Goal: Check status: Check status

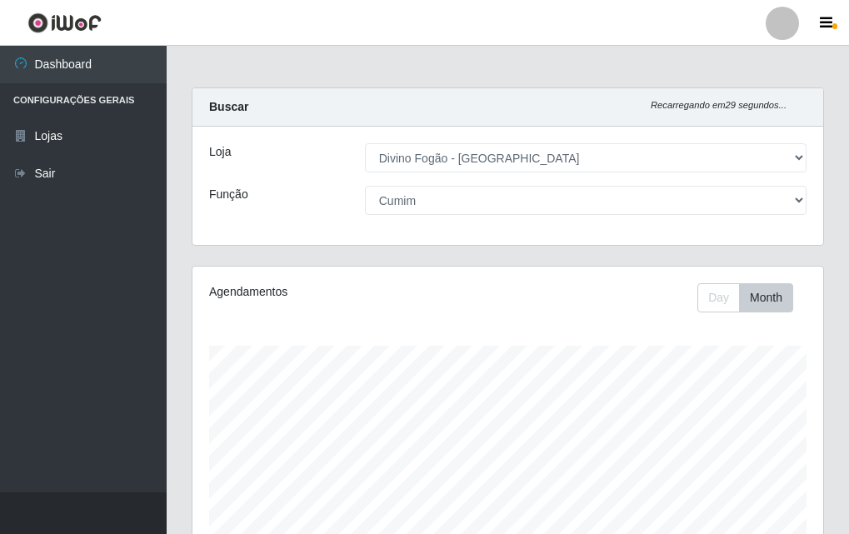
select select "499"
select select "17"
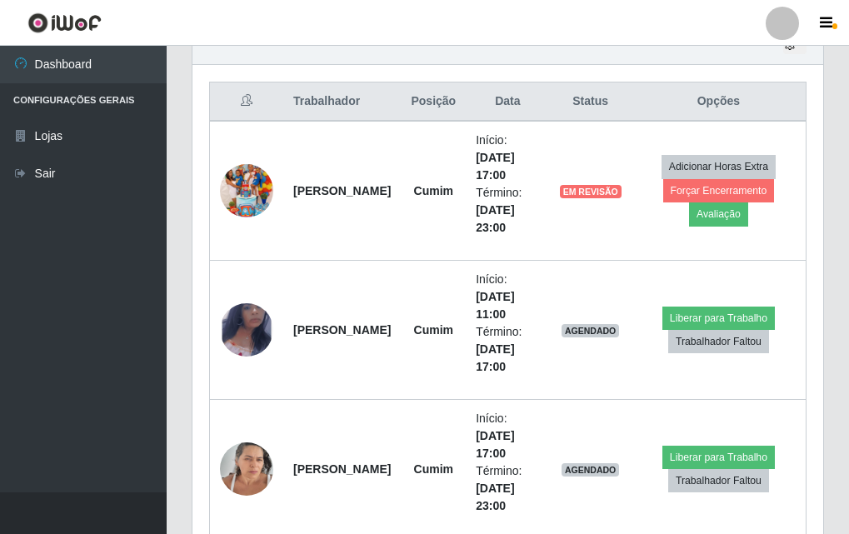
scroll to position [346, 630]
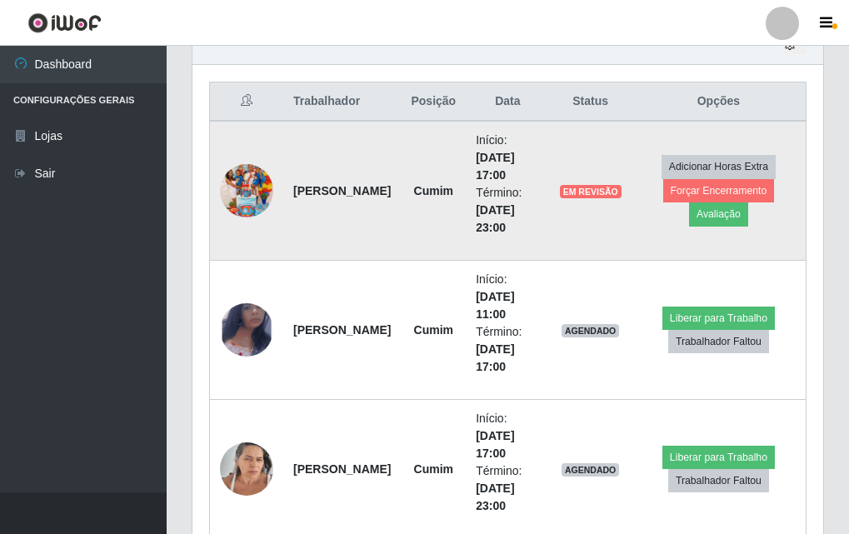
click at [609, 192] on span "EM REVISÃO" at bounding box center [591, 191] width 62 height 13
click at [450, 232] on td "Cumim" at bounding box center [433, 191] width 65 height 140
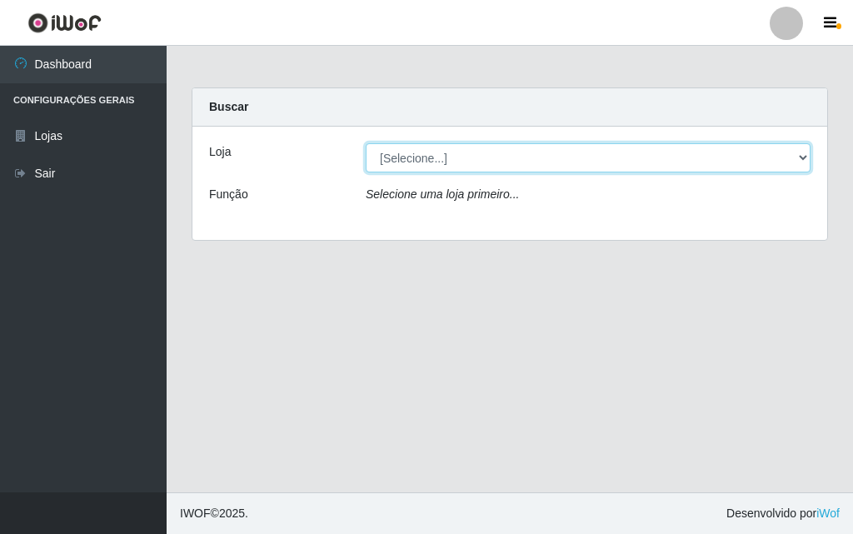
drag, startPoint x: 417, startPoint y: 154, endPoint x: 425, endPoint y: 171, distance: 18.3
click at [418, 154] on select "[Selecione...] Divino Fogão - [GEOGRAPHIC_DATA]" at bounding box center [588, 157] width 445 height 29
select select "499"
click at [366, 143] on select "[Selecione...] Divino Fogão - [GEOGRAPHIC_DATA]" at bounding box center [588, 157] width 445 height 29
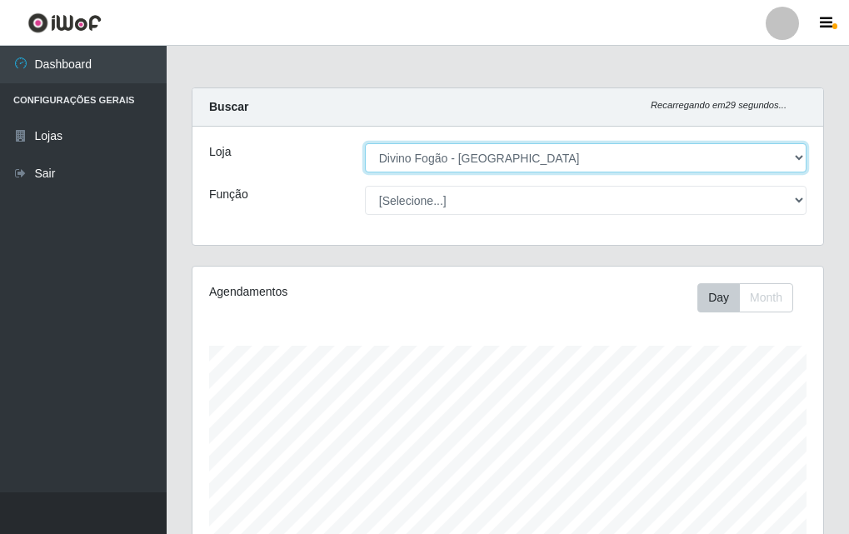
scroll to position [346, 630]
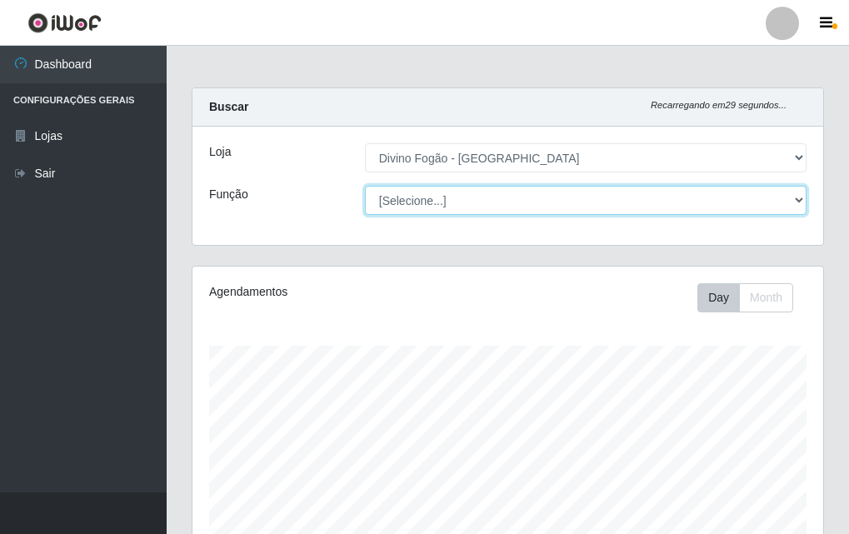
click at [434, 197] on select "[Selecione...] ASG ASG + ASG ++ Auxiliar de Cozinha Auxiliar de Cozinha + Auxil…" at bounding box center [585, 200] width 441 height 29
select select "17"
click at [365, 186] on select "[Selecione...] ASG ASG + ASG ++ Auxiliar de Cozinha Auxiliar de Cozinha + Auxil…" at bounding box center [585, 200] width 441 height 29
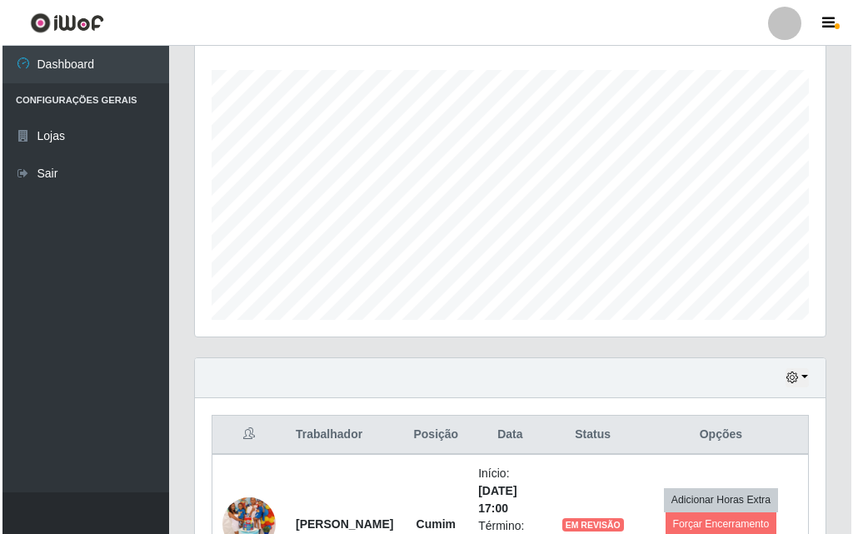
scroll to position [415, 0]
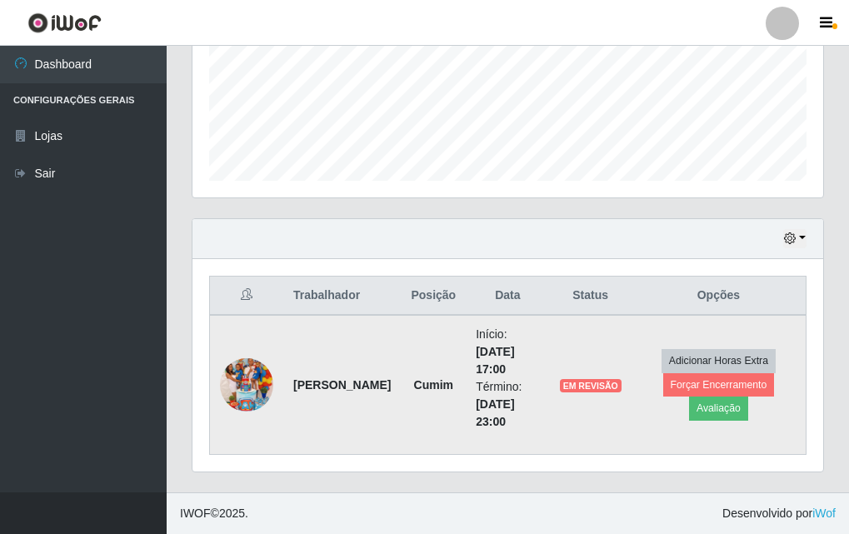
click at [583, 383] on span "EM REVISÃO" at bounding box center [591, 385] width 62 height 13
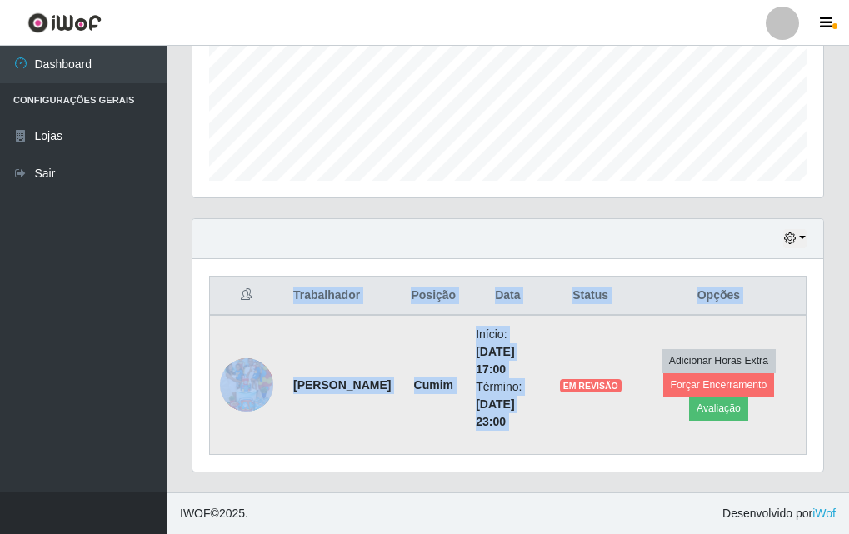
click at [583, 383] on span "EM REVISÃO" at bounding box center [591, 385] width 62 height 13
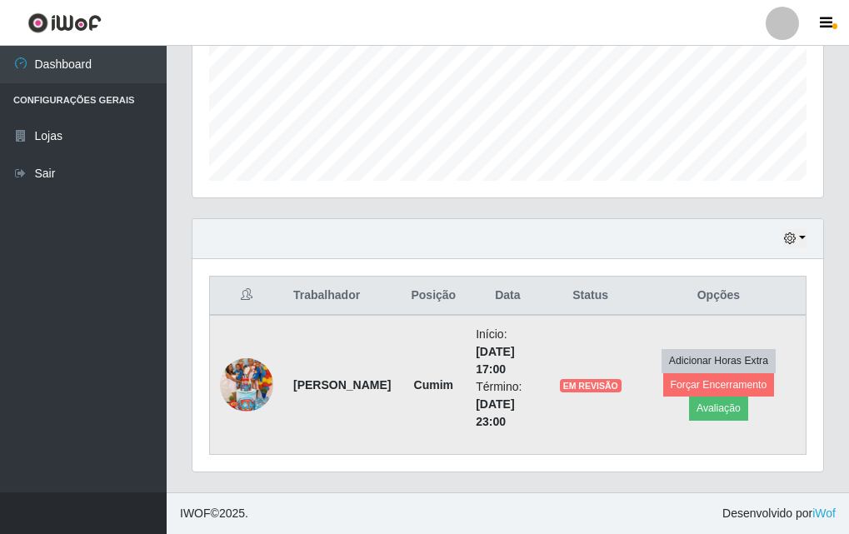
click at [516, 385] on li "Término: 22/09/2025, 23:00" at bounding box center [507, 404] width 63 height 52
drag, startPoint x: 579, startPoint y: 373, endPoint x: 581, endPoint y: 382, distance: 9.3
drag, startPoint x: 581, startPoint y: 382, endPoint x: 536, endPoint y: 411, distance: 52.4
click at [536, 411] on li "Término: 22/09/2025, 23:00" at bounding box center [507, 404] width 63 height 52
drag, startPoint x: 479, startPoint y: 411, endPoint x: 564, endPoint y: 390, distance: 87.5
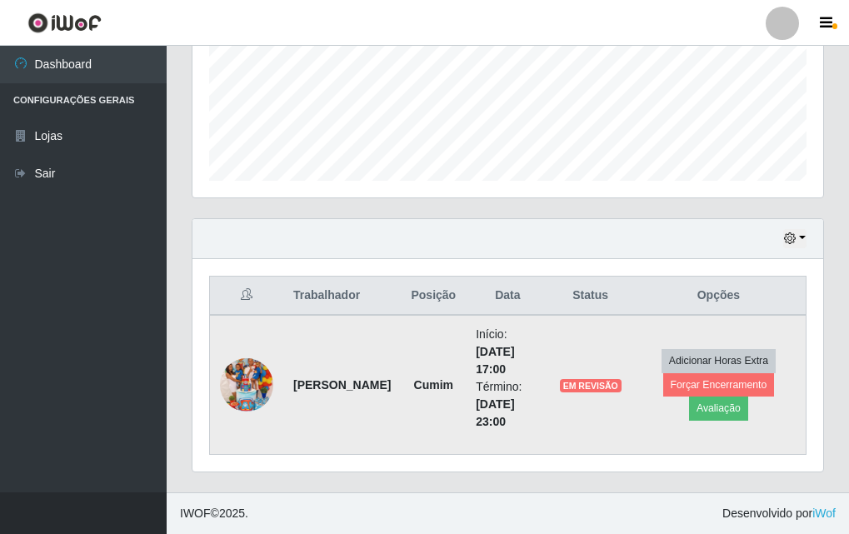
click at [506, 406] on time "[DATE] 23:00" at bounding box center [495, 412] width 38 height 31
click at [571, 394] on td "EM REVISÃO" at bounding box center [591, 385] width 82 height 140
click at [595, 378] on td "EM REVISÃO" at bounding box center [591, 385] width 82 height 140
drag, startPoint x: 589, startPoint y: 376, endPoint x: 565, endPoint y: 366, distance: 26.5
click at [571, 367] on td "EM REVISÃO" at bounding box center [591, 385] width 82 height 140
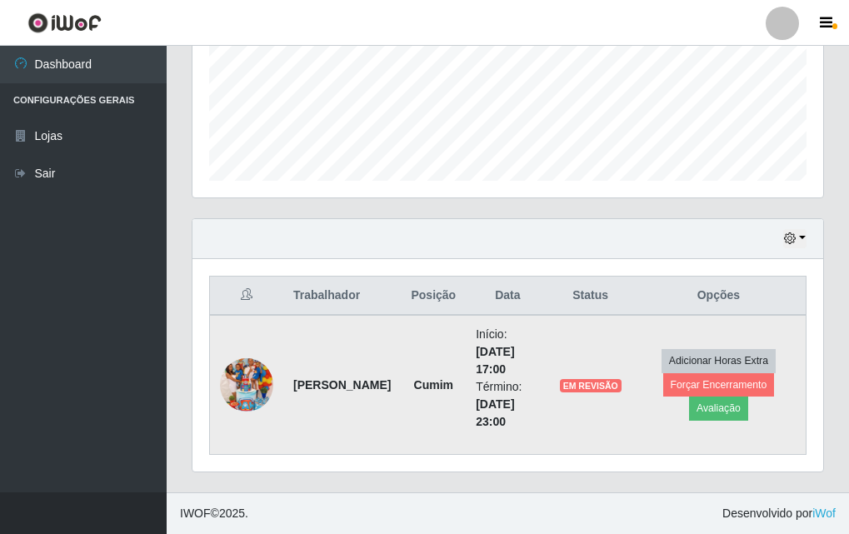
click at [565, 366] on td "EM REVISÃO" at bounding box center [591, 385] width 82 height 140
click at [236, 384] on img at bounding box center [246, 384] width 53 height 95
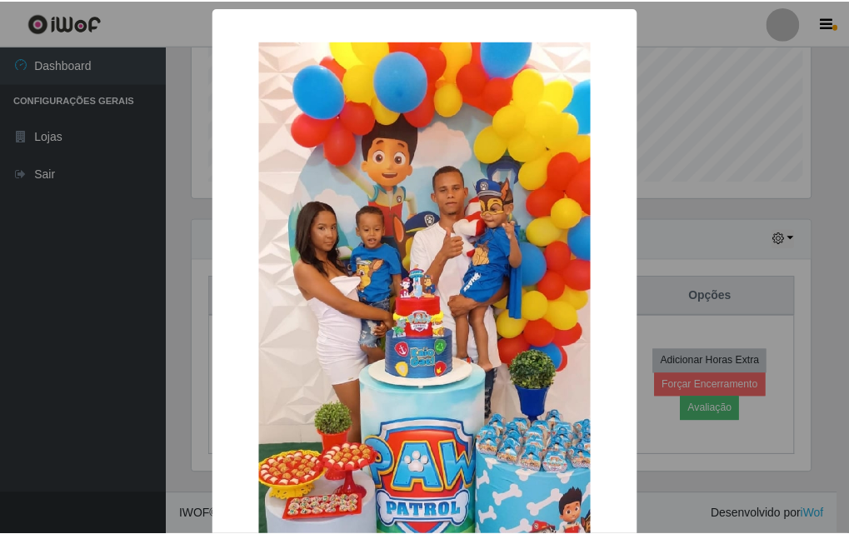
scroll to position [346, 622]
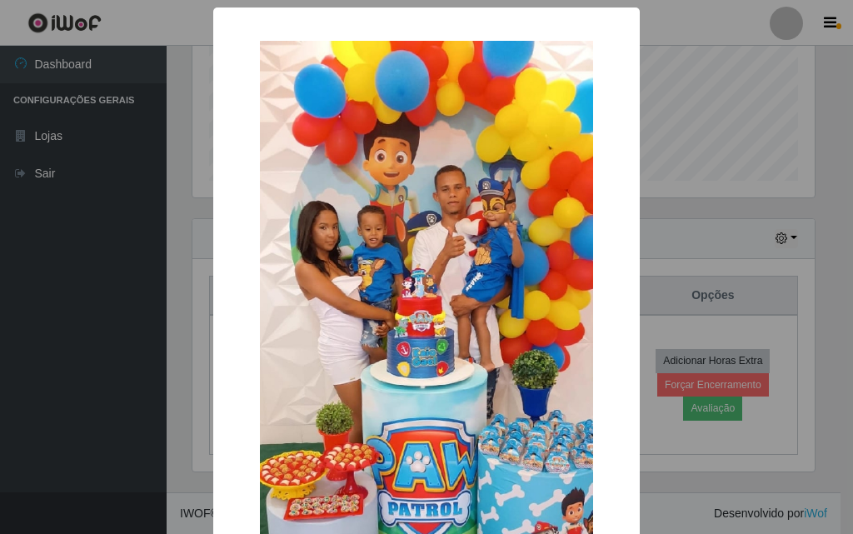
drag, startPoint x: 246, startPoint y: 384, endPoint x: 259, endPoint y: 379, distance: 14.2
click at [257, 380] on div "×" at bounding box center [426, 336] width 393 height 625
click at [260, 379] on img at bounding box center [426, 337] width 333 height 592
click at [219, 379] on div "× OK Cancel" at bounding box center [426, 369] width 426 height 724
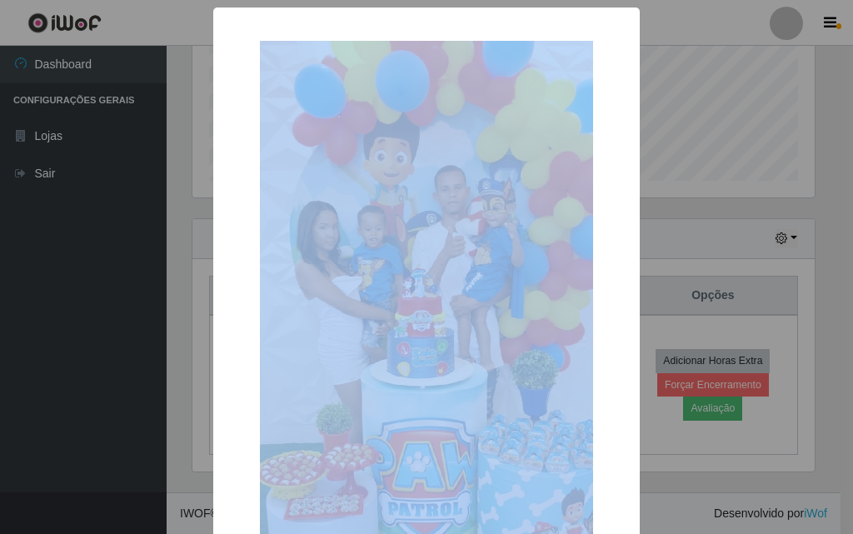
click at [230, 379] on div "×" at bounding box center [426, 336] width 393 height 625
click at [202, 379] on div "× OK Cancel" at bounding box center [426, 267] width 853 height 534
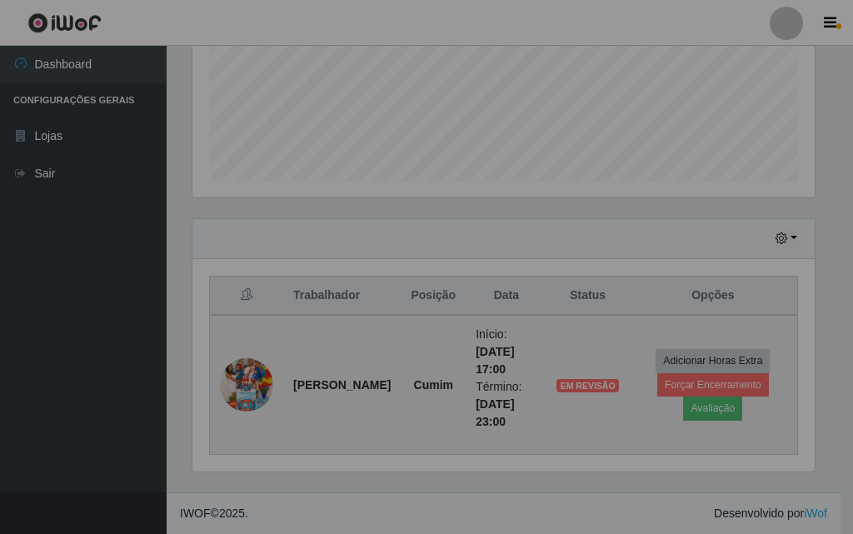
scroll to position [346, 630]
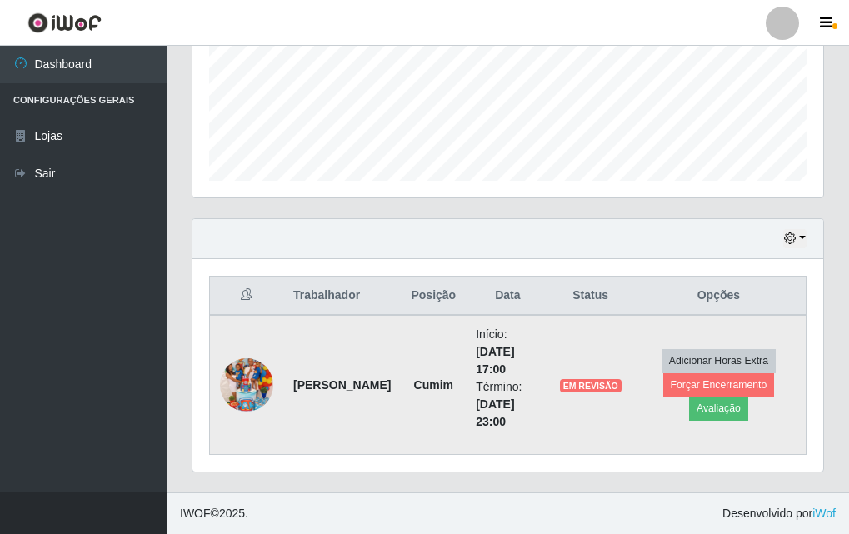
click at [253, 375] on img at bounding box center [246, 384] width 53 height 95
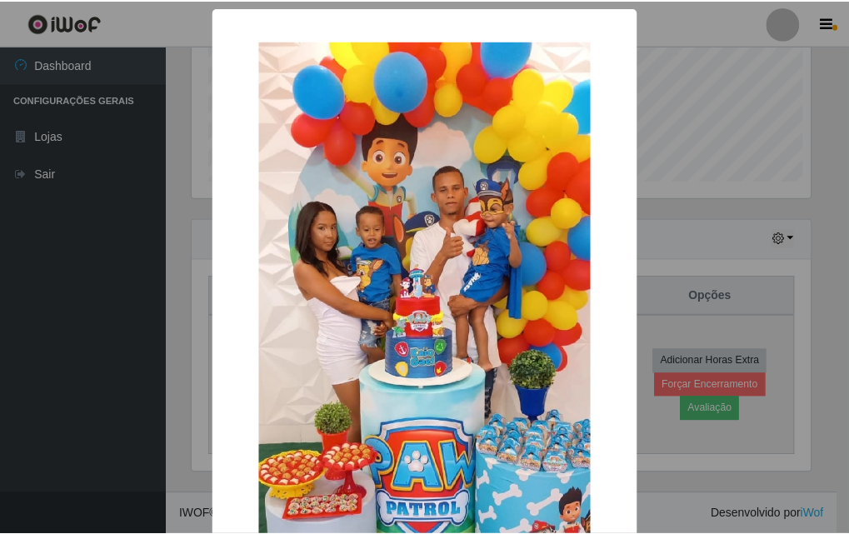
scroll to position [346, 622]
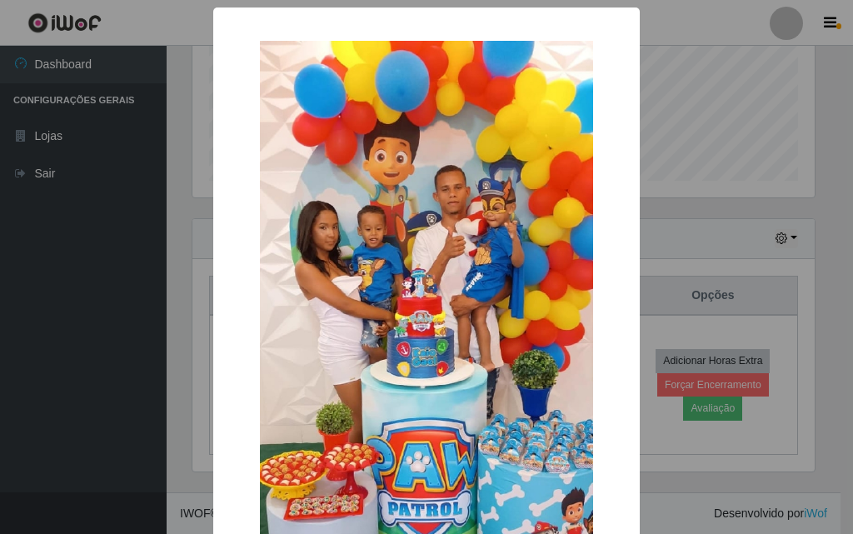
click at [216, 378] on div "× OK Cancel" at bounding box center [426, 369] width 426 height 724
click at [169, 341] on div "× OK Cancel" at bounding box center [426, 267] width 853 height 534
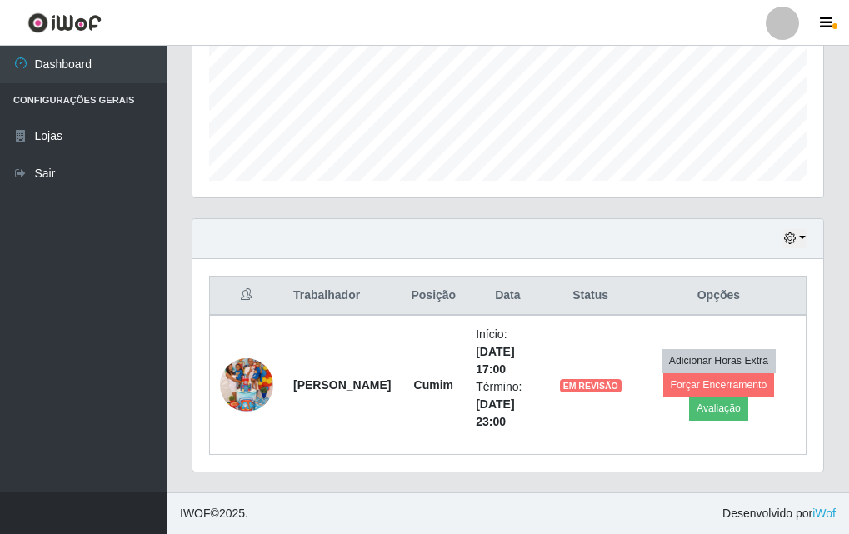
scroll to position [0, 0]
